Goal: Complete application form

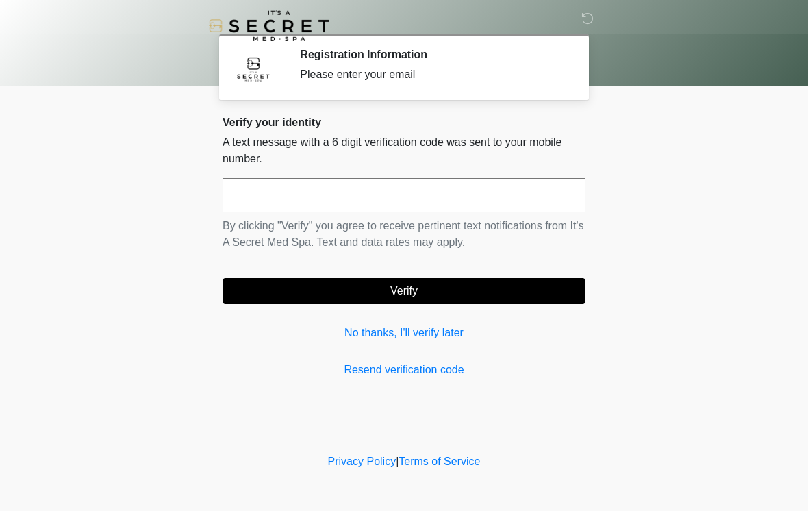
click at [349, 203] on input "text" at bounding box center [404, 195] width 363 height 34
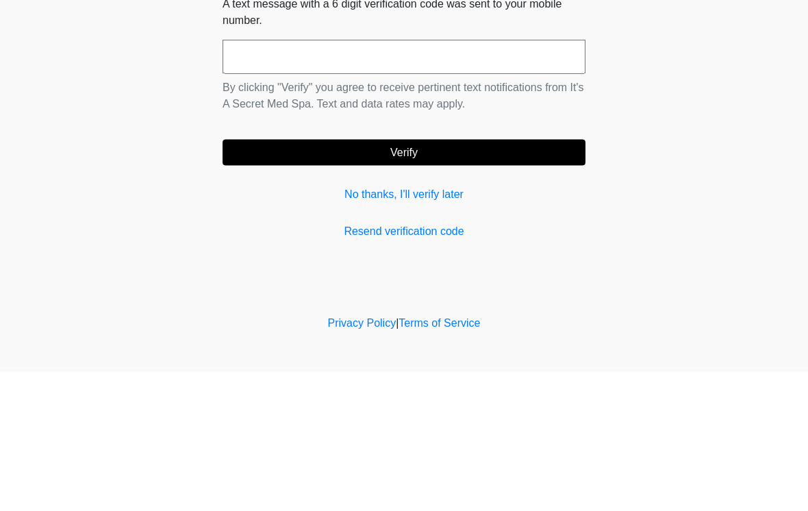
click at [455, 325] on link "No thanks, I'll verify later" at bounding box center [404, 333] width 363 height 16
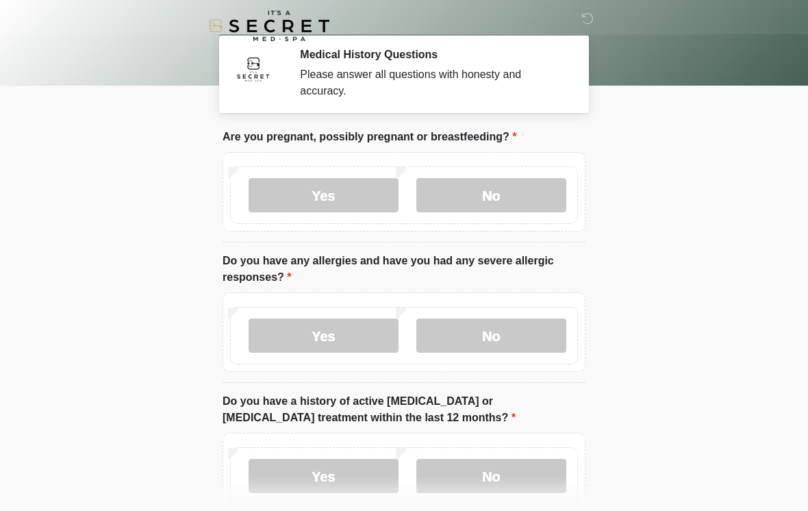
click at [502, 201] on label "No" at bounding box center [491, 195] width 150 height 34
click at [516, 347] on label "No" at bounding box center [491, 335] width 150 height 34
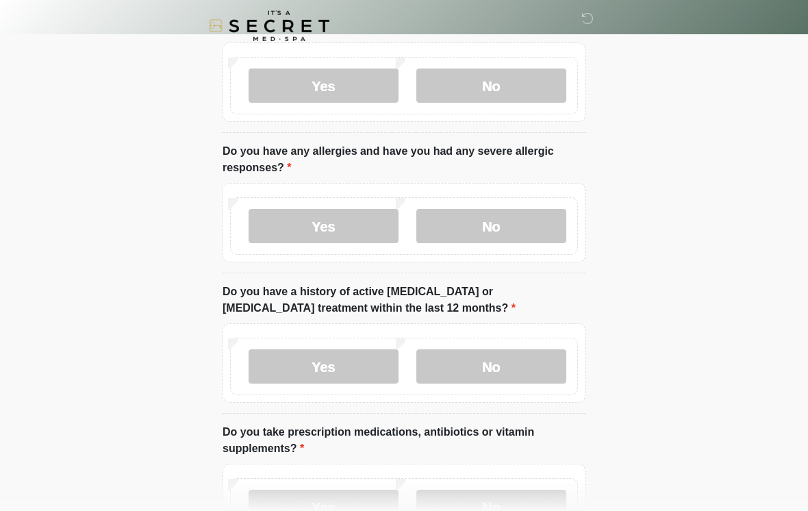
scroll to position [112, 0]
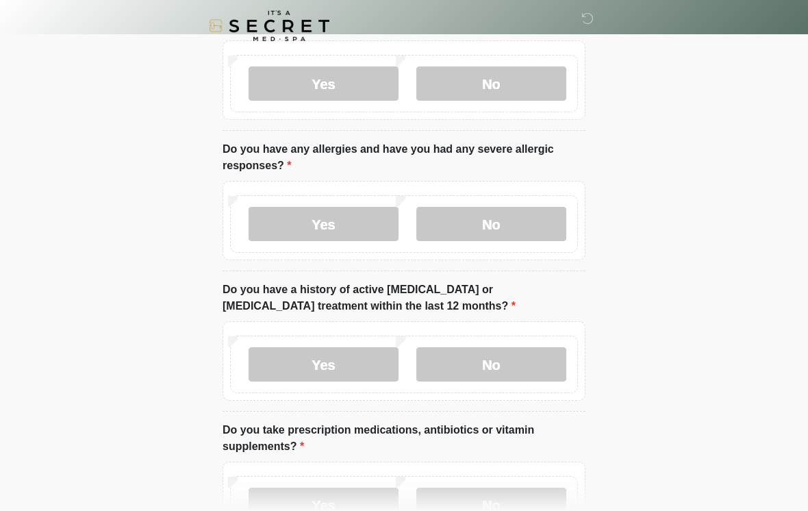
click at [548, 374] on label "No" at bounding box center [491, 364] width 150 height 34
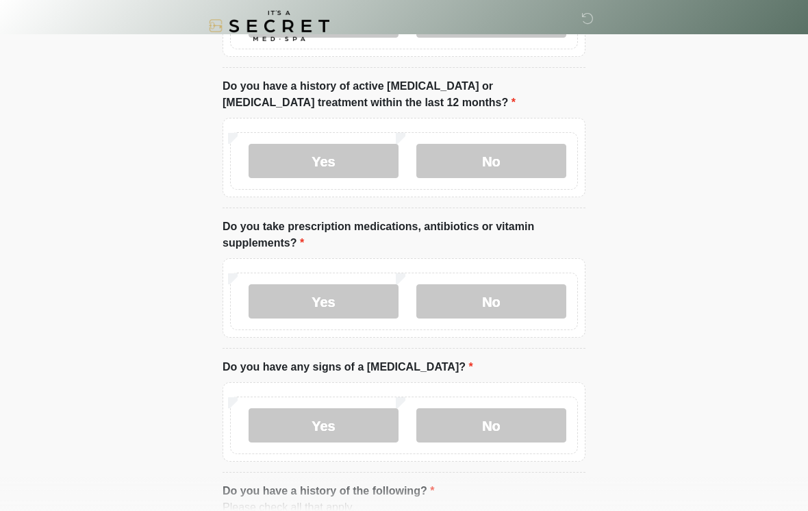
scroll to position [316, 0]
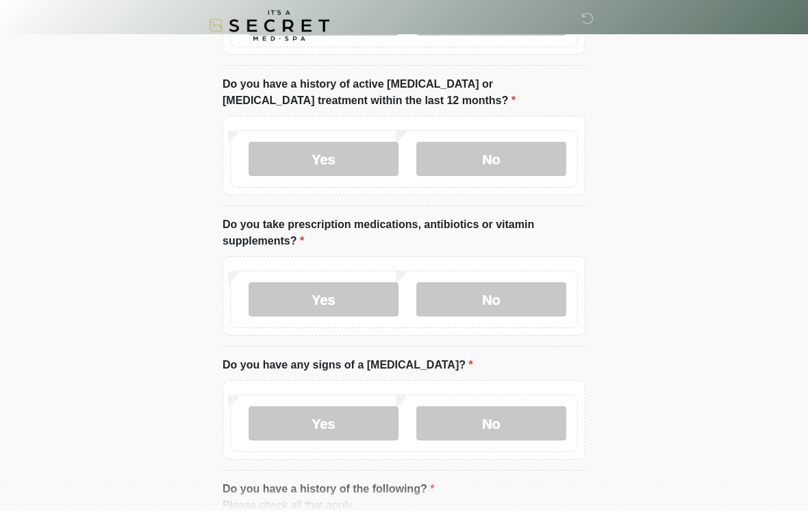
click at [540, 301] on label "No" at bounding box center [491, 300] width 150 height 34
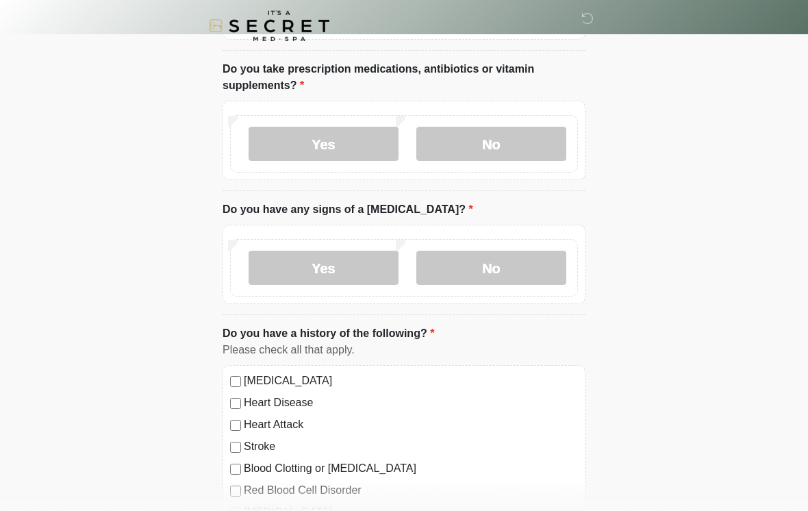
scroll to position [477, 0]
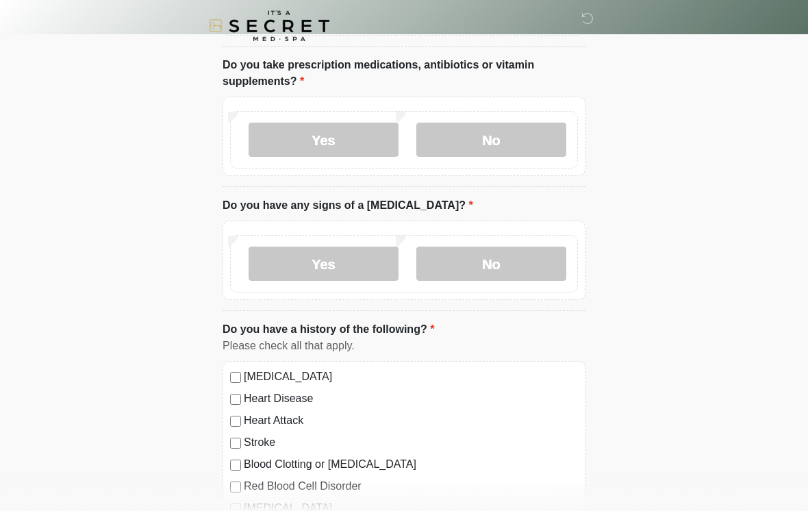
click at [540, 279] on label "No" at bounding box center [491, 263] width 150 height 34
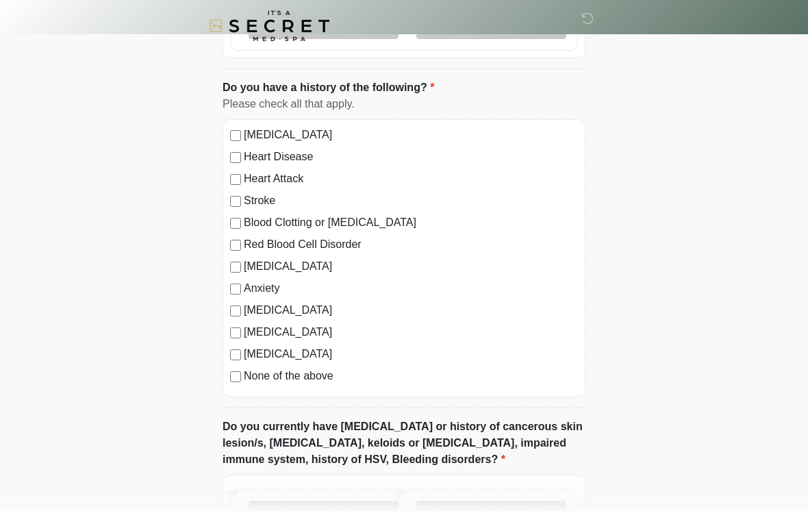
scroll to position [725, 0]
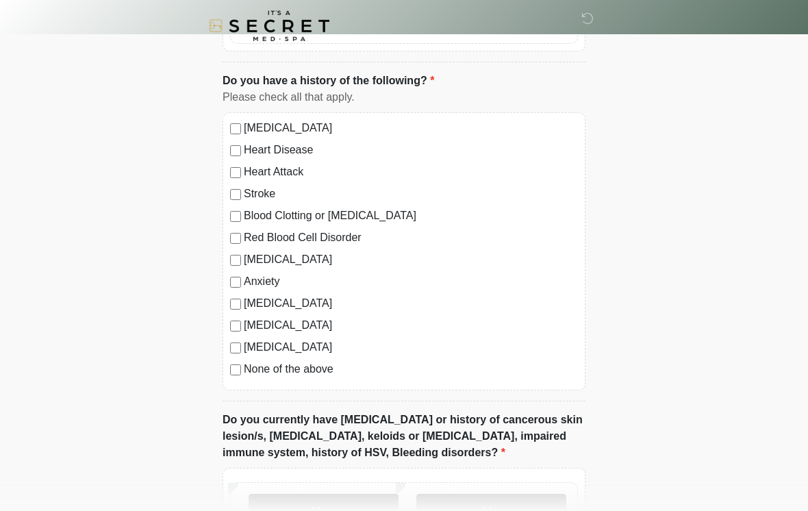
click at [245, 381] on div "[MEDICAL_DATA] Heart Disease Heart Attack Stroke Blood Clotting or [MEDICAL_DAT…" at bounding box center [404, 251] width 363 height 278
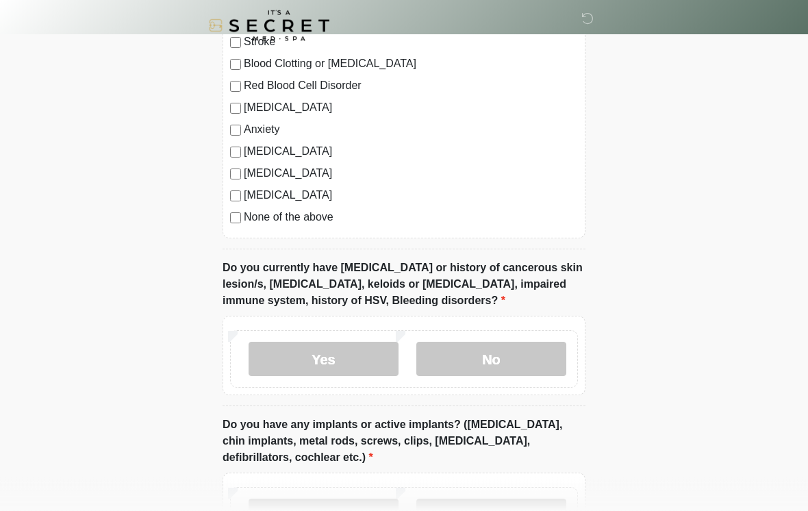
scroll to position [881, 0]
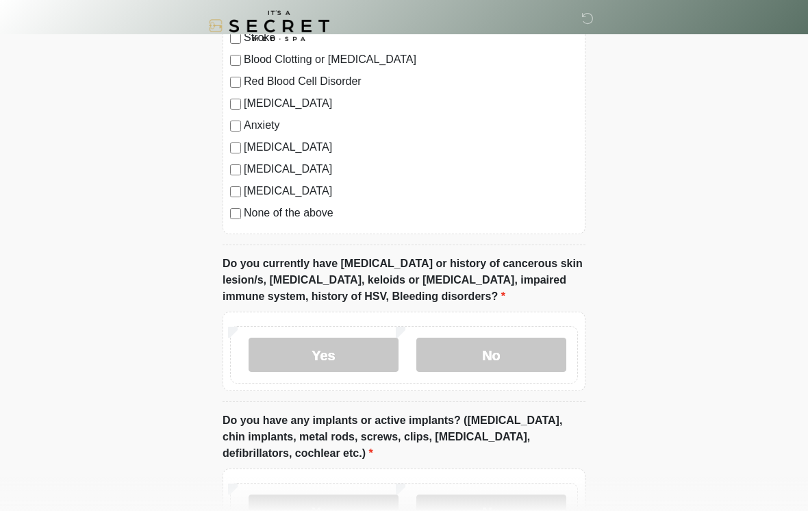
click at [530, 366] on label "No" at bounding box center [491, 355] width 150 height 34
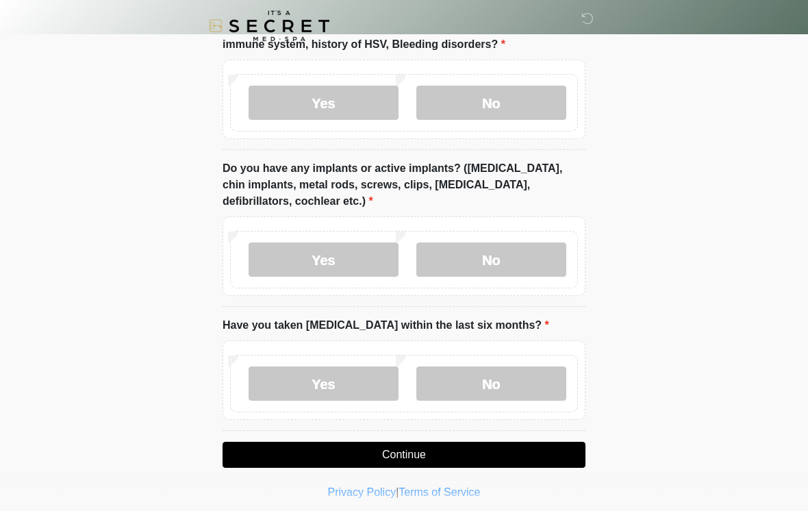
scroll to position [1140, 0]
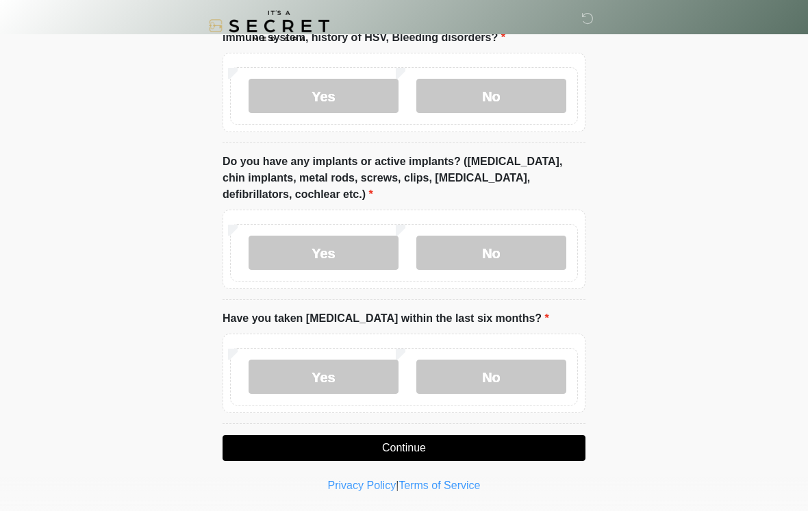
click at [499, 249] on label "No" at bounding box center [491, 253] width 150 height 34
click at [319, 265] on label "Yes" at bounding box center [324, 253] width 150 height 34
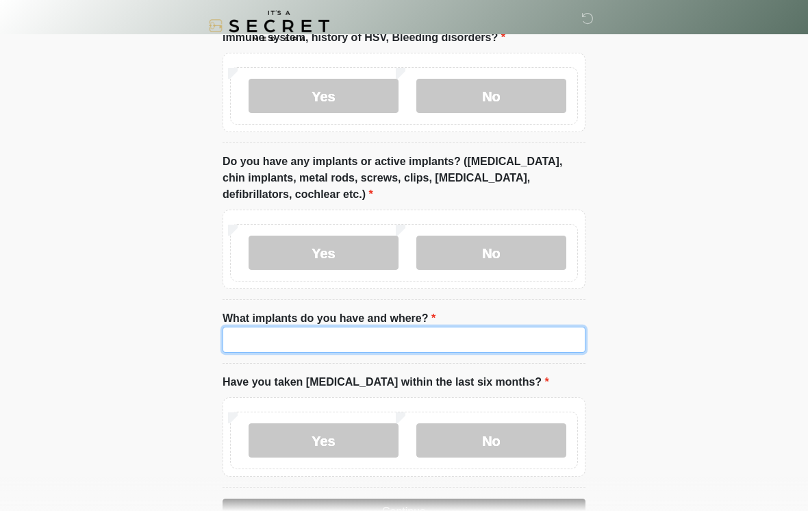
click at [385, 348] on input "What implants do you have and where?" at bounding box center [404, 340] width 363 height 26
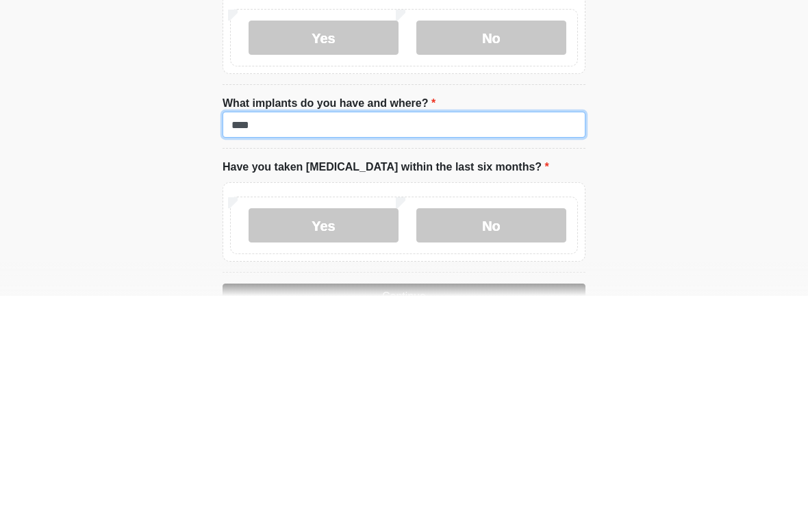
type input "****"
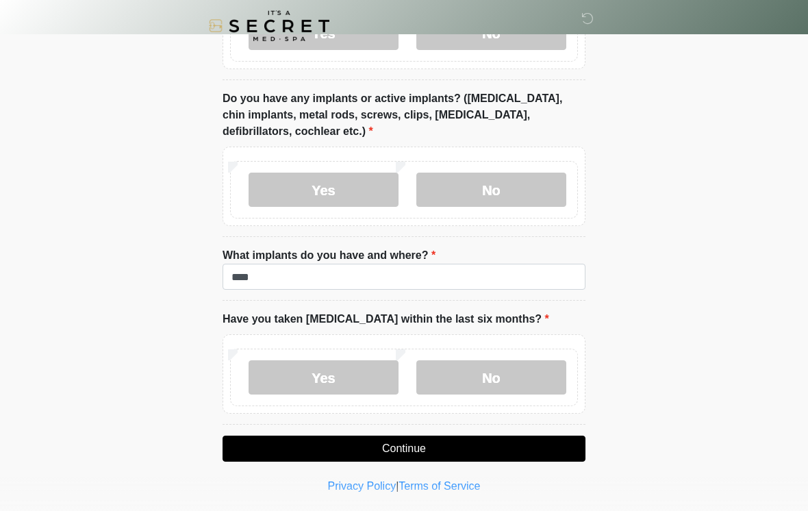
click at [421, 450] on button "Continue" at bounding box center [404, 448] width 363 height 26
click at [513, 372] on label "No" at bounding box center [491, 377] width 150 height 34
click at [570, 455] on button "Continue" at bounding box center [404, 448] width 363 height 26
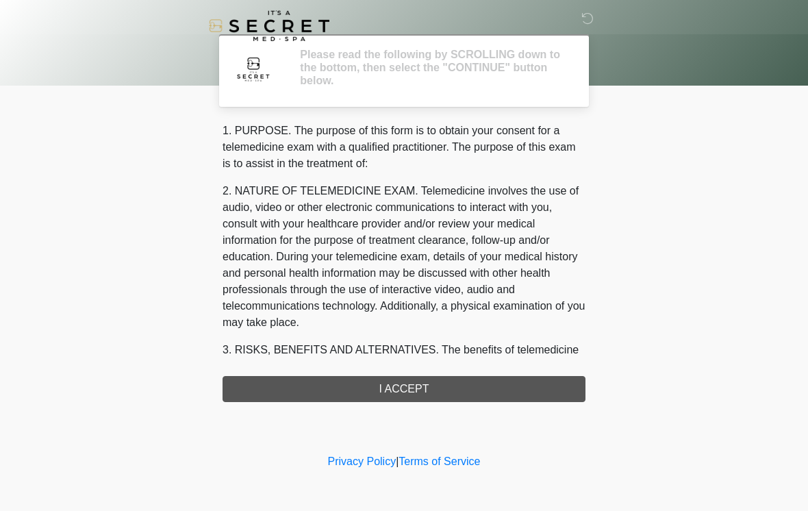
scroll to position [0, 0]
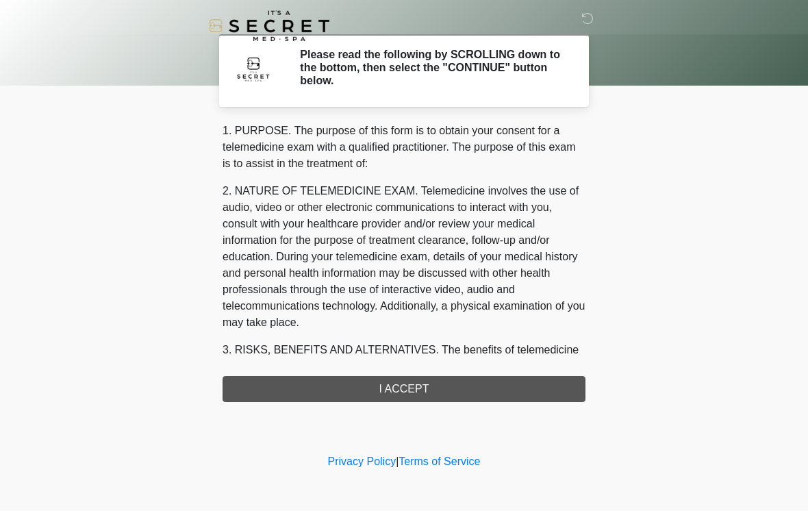
click at [558, 394] on div "1. PURPOSE. The purpose of this form is to obtain your consent for a telemedici…" at bounding box center [404, 262] width 363 height 279
click at [390, 392] on div "1. PURPOSE. The purpose of this form is to obtain your consent for a telemedici…" at bounding box center [404, 262] width 363 height 279
click at [382, 392] on div "1. PURPOSE. The purpose of this form is to obtain your consent for a telemedici…" at bounding box center [404, 262] width 363 height 279
click at [498, 390] on div "1. PURPOSE. The purpose of this form is to obtain your consent for a telemedici…" at bounding box center [404, 262] width 363 height 279
click at [416, 390] on div "1. PURPOSE. The purpose of this form is to obtain your consent for a telemedici…" at bounding box center [404, 262] width 363 height 279
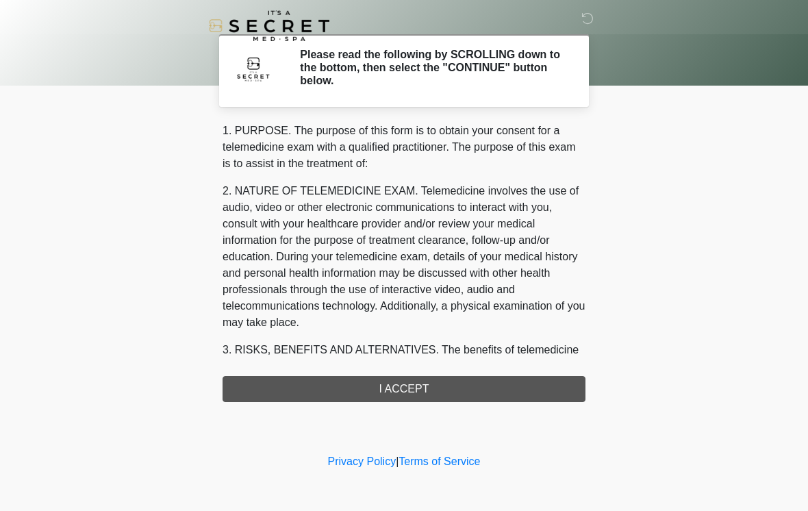
click at [533, 78] on h2 "Please read the following by SCROLLING down to the bottom, then select the "CON…" at bounding box center [432, 68] width 265 height 40
click at [416, 391] on div "1. PURPOSE. The purpose of this form is to obtain your consent for a telemedici…" at bounding box center [404, 262] width 363 height 279
click at [464, 251] on p "2. NATURE OF TELEMEDICINE EXAM. Telemedicine involves the use of audio, video o…" at bounding box center [404, 257] width 363 height 148
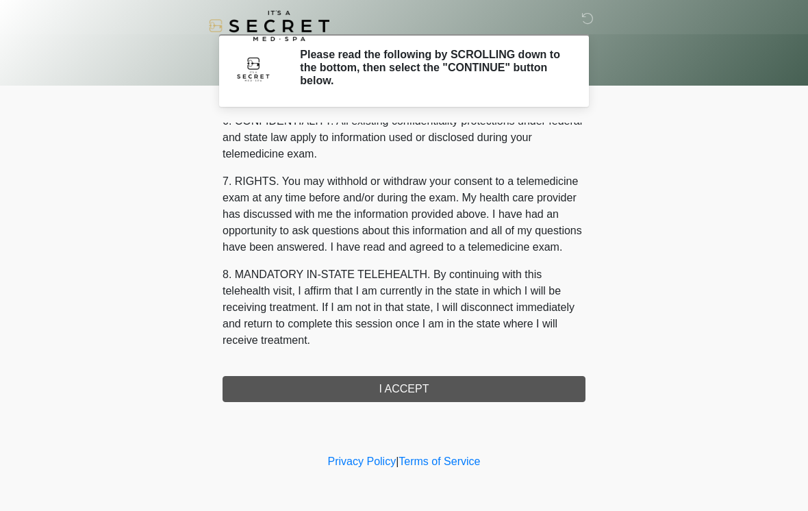
click at [430, 381] on div "1. PURPOSE. The purpose of this form is to obtain your consent for a telemedici…" at bounding box center [404, 262] width 363 height 279
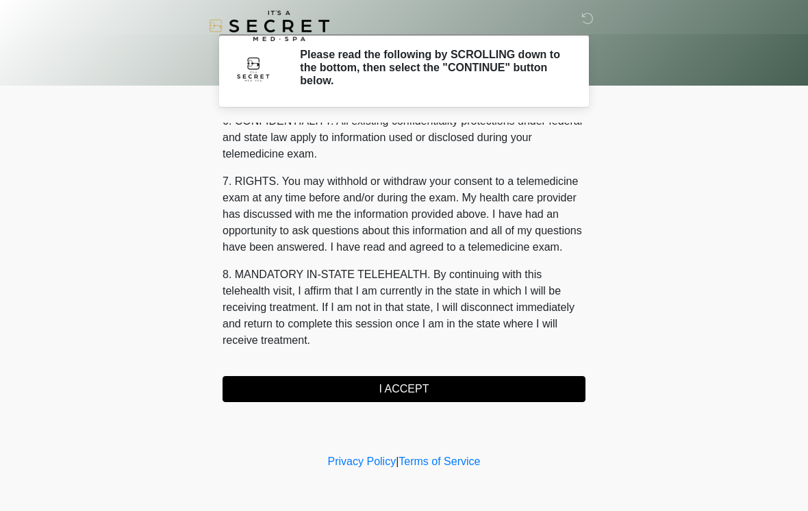
scroll to position [557, 0]
click at [426, 389] on button "I ACCEPT" at bounding box center [404, 389] width 363 height 26
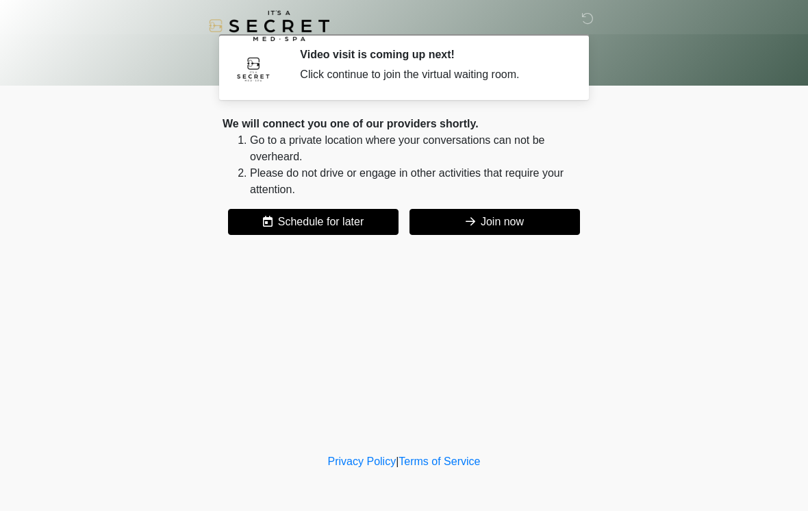
click at [506, 220] on button "Join now" at bounding box center [494, 222] width 170 height 26
